Goal: Task Accomplishment & Management: Use online tool/utility

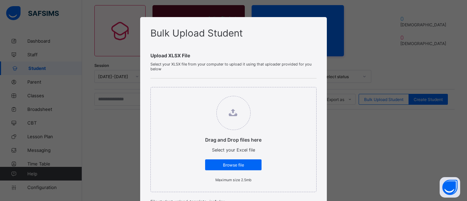
scroll to position [73, 0]
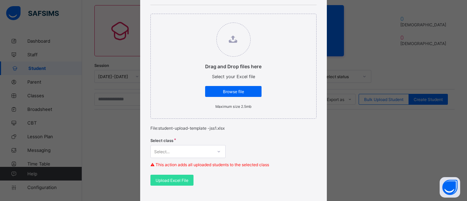
click at [204, 155] on div "Select..." at bounding box center [187, 151] width 75 height 13
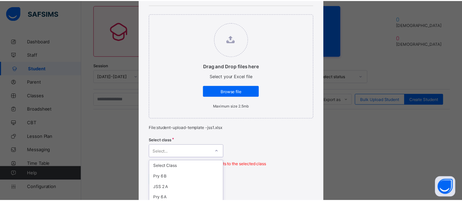
scroll to position [139, 0]
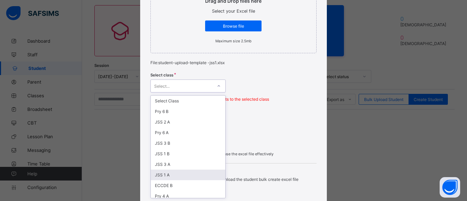
click at [172, 177] on div "JSS 1 A" at bounding box center [188, 175] width 74 height 11
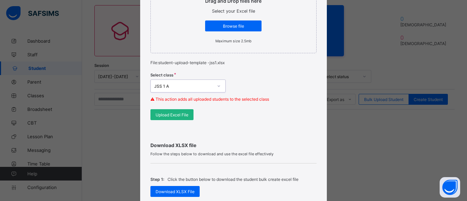
click at [177, 112] on span "Upload Excel File" at bounding box center [171, 114] width 33 height 5
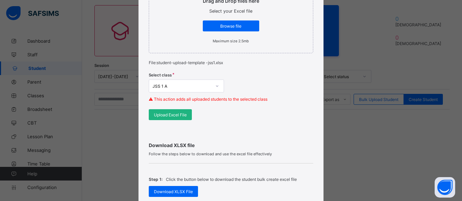
click at [166, 113] on span "Upload Excel File" at bounding box center [170, 114] width 33 height 5
click at [185, 118] on div "Upload Excel File" at bounding box center [170, 114] width 43 height 11
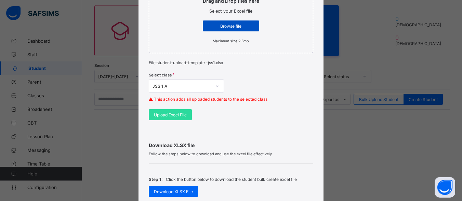
click at [221, 21] on div "Browse file" at bounding box center [231, 26] width 56 height 11
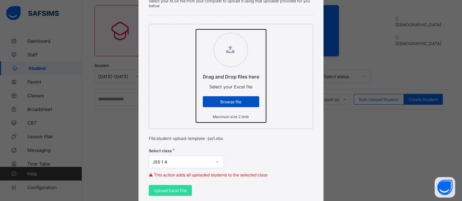
scroll to position [74, 0]
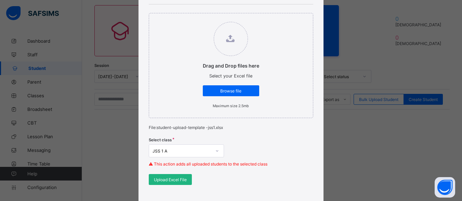
click at [168, 178] on span "Upload Excel File" at bounding box center [170, 179] width 33 height 5
click at [171, 180] on span "Upload Excel File" at bounding box center [170, 179] width 33 height 5
click at [322, 174] on div "Bulk Upload Student Upload XLSX File Select your XLSX file from your computer t…" at bounding box center [230, 169] width 185 height 452
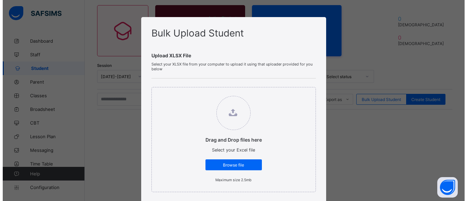
scroll to position [53, 0]
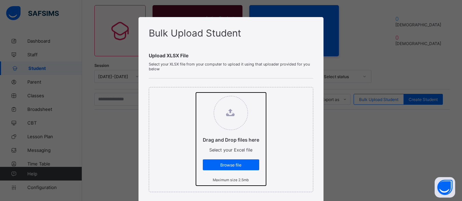
type input "**********"
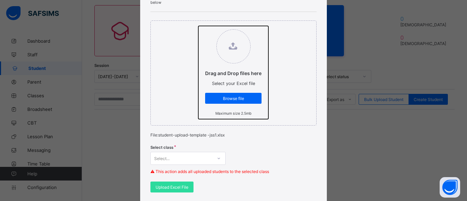
scroll to position [68, 0]
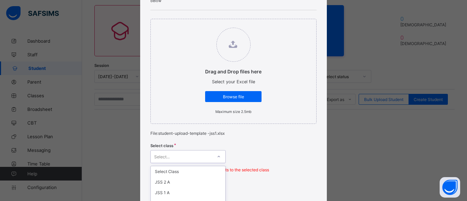
click at [215, 159] on div "option JSS 3 B focused, 6 of 23. 23 results available. Use Up and Down to choos…" at bounding box center [187, 156] width 75 height 13
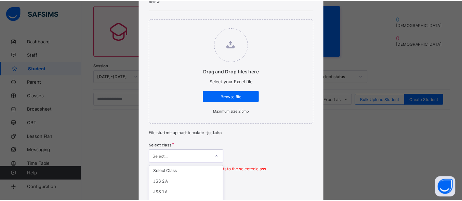
scroll to position [139, 0]
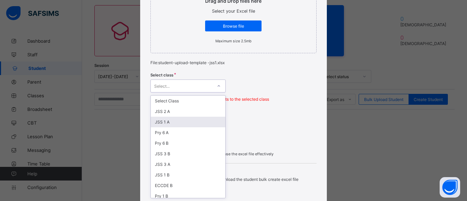
click at [195, 126] on div "JSS 1 A" at bounding box center [188, 122] width 74 height 11
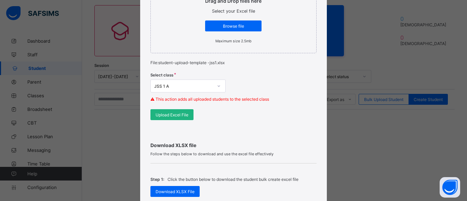
click at [184, 118] on div "Upload Excel File" at bounding box center [171, 114] width 43 height 11
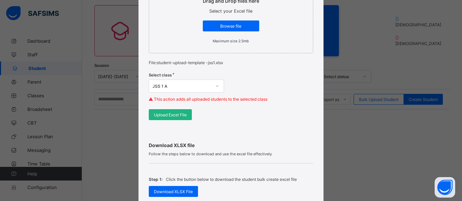
click at [163, 113] on span "Upload Excel File" at bounding box center [170, 114] width 33 height 5
click at [175, 111] on div "Upload Excel File" at bounding box center [170, 114] width 43 height 11
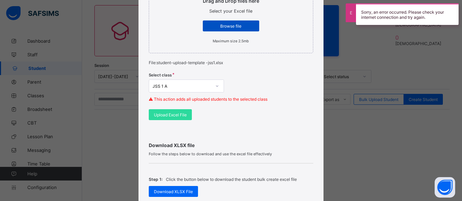
click at [227, 24] on span "Browse file" at bounding box center [231, 26] width 46 height 5
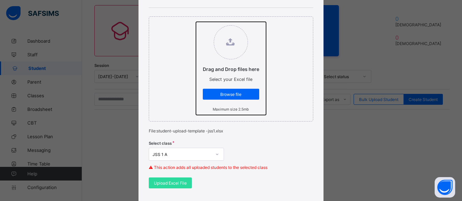
scroll to position [71, 0]
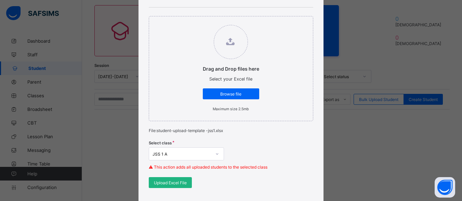
click at [177, 187] on div "Upload Excel File" at bounding box center [170, 182] width 43 height 11
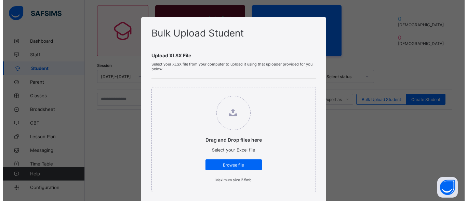
scroll to position [53, 0]
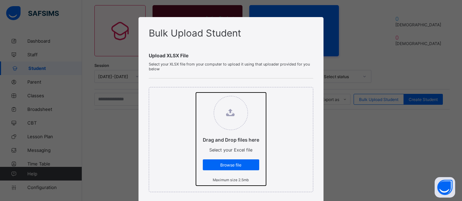
type input "**********"
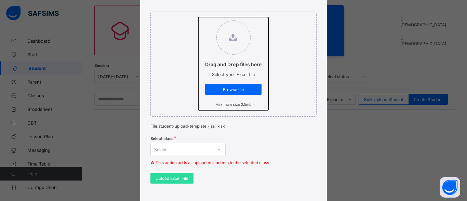
scroll to position [76, 0]
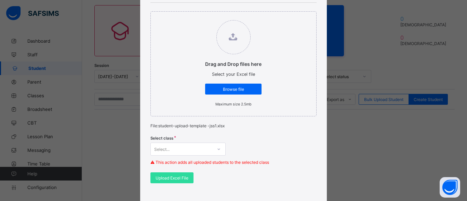
click at [213, 148] on div "Select..." at bounding box center [187, 149] width 75 height 13
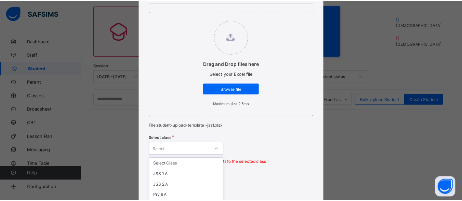
scroll to position [139, 0]
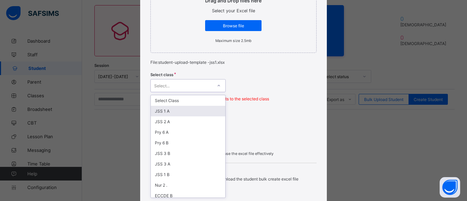
click at [190, 112] on div "JSS 1 A" at bounding box center [188, 111] width 74 height 11
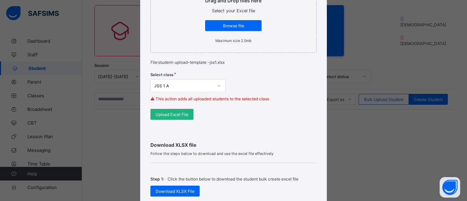
click at [181, 114] on span "Upload Excel File" at bounding box center [171, 114] width 33 height 5
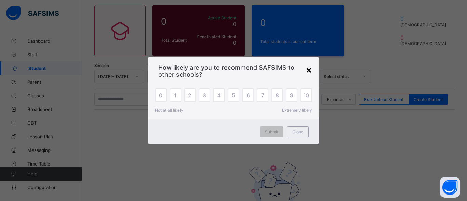
click at [310, 68] on div "×" at bounding box center [309, 70] width 6 height 12
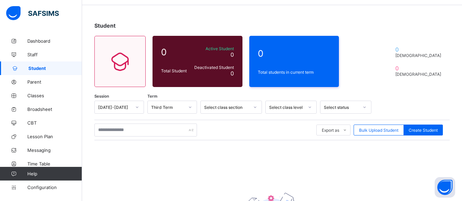
scroll to position [0, 0]
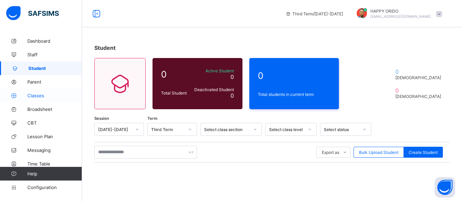
click at [47, 100] on link "Classes" at bounding box center [41, 96] width 82 height 14
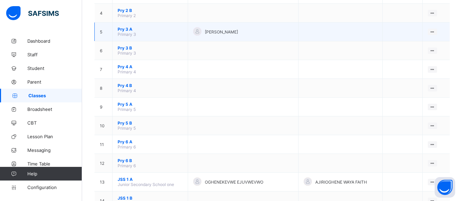
scroll to position [134, 0]
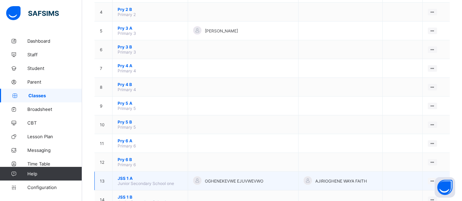
click at [165, 183] on span "Junior Secondary School one" at bounding box center [146, 183] width 56 height 5
click at [229, 180] on span "OGHENEKEVWE EJUVWEVWO" at bounding box center [234, 181] width 58 height 5
click at [126, 176] on span "JSS 1 A" at bounding box center [150, 178] width 65 height 5
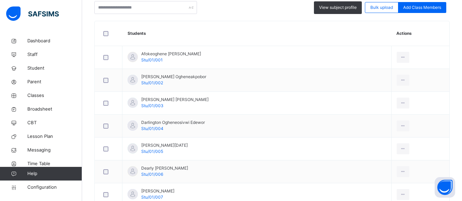
scroll to position [191, 0]
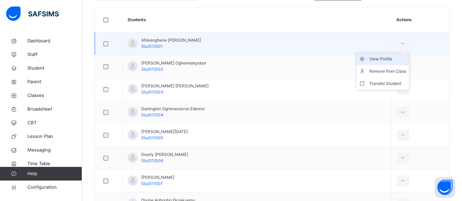
click at [384, 60] on div "View Profile" at bounding box center [387, 59] width 37 height 7
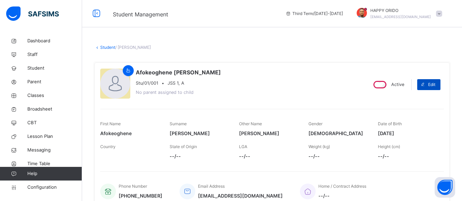
click at [425, 86] on icon at bounding box center [422, 84] width 5 height 5
select select "**"
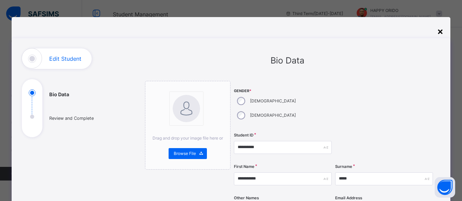
click at [441, 32] on div "×" at bounding box center [440, 31] width 6 height 14
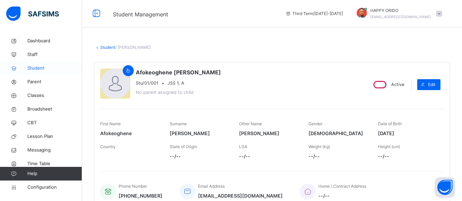
click at [43, 69] on span "Student" at bounding box center [54, 68] width 55 height 7
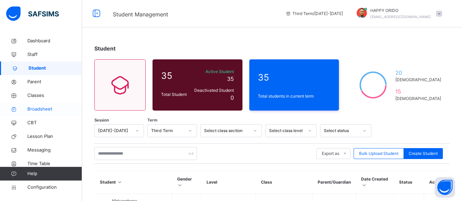
click at [31, 108] on span "Broadsheet" at bounding box center [54, 109] width 55 height 7
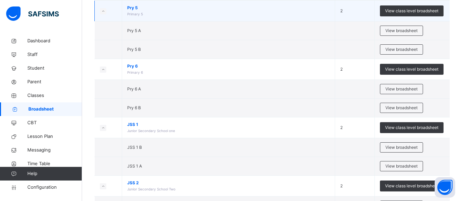
scroll to position [317, 0]
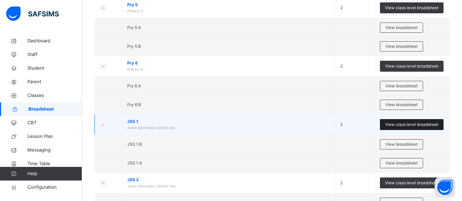
click at [419, 125] on span "View class level broadsheet" at bounding box center [411, 125] width 53 height 6
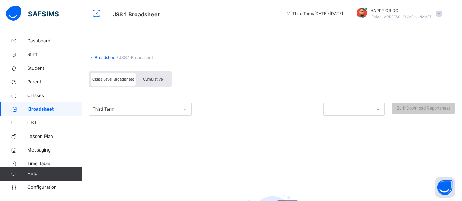
click at [382, 113] on div at bounding box center [378, 109] width 12 height 11
click at [51, 108] on span "Broadsheet" at bounding box center [55, 109] width 54 height 7
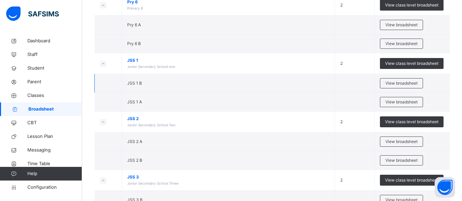
scroll to position [380, 0]
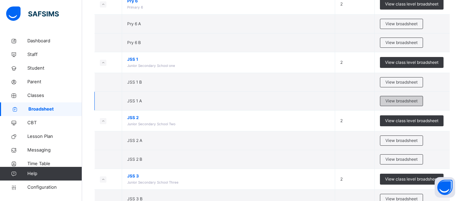
click at [403, 104] on span "View broadsheet" at bounding box center [401, 101] width 32 height 6
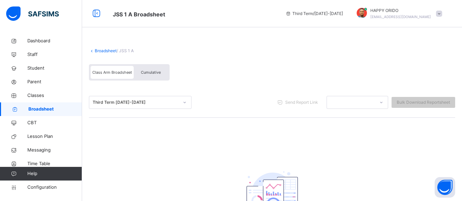
click at [59, 114] on link "Broadsheet" at bounding box center [41, 110] width 82 height 14
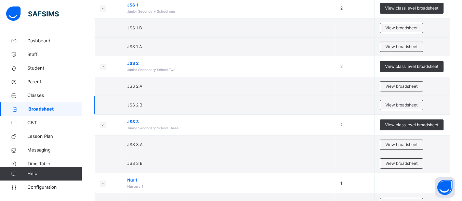
scroll to position [436, 0]
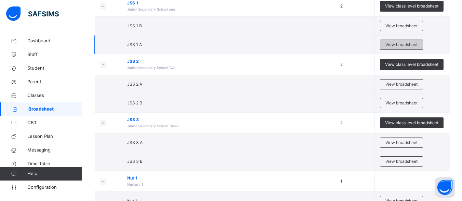
click at [402, 46] on span "View broadsheet" at bounding box center [401, 45] width 32 height 6
